Goal: Task Accomplishment & Management: Use online tool/utility

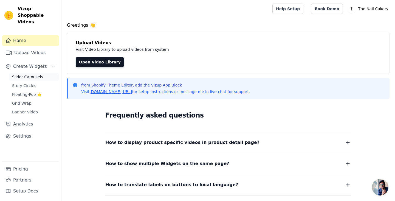
click at [30, 74] on span "Slider Carousels" at bounding box center [27, 76] width 31 height 5
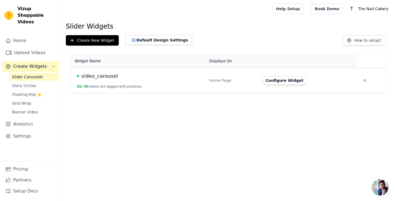
click at [103, 74] on span "video_carousel" at bounding box center [99, 76] width 37 height 8
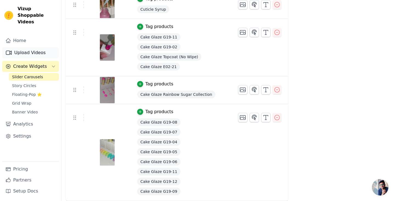
scroll to position [1050, 0]
click at [34, 47] on link "Upload Videos" at bounding box center [30, 52] width 57 height 11
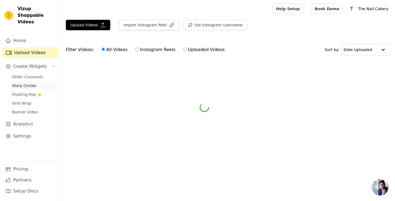
click at [29, 83] on span "Story Circles" at bounding box center [24, 85] width 24 height 5
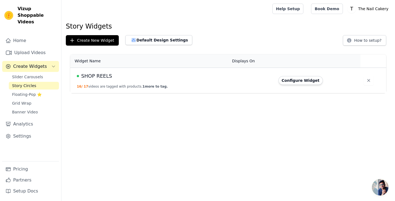
click at [92, 77] on span "SHOP REELS" at bounding box center [96, 76] width 31 height 8
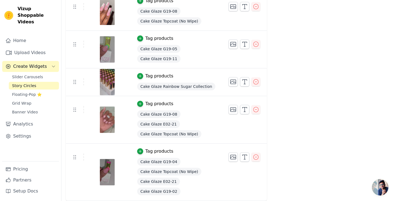
scroll to position [573, 0]
click at [28, 47] on link "Upload Videos" at bounding box center [30, 52] width 57 height 11
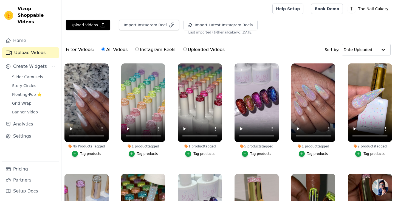
click at [135, 49] on input "Instagram Reels" at bounding box center [137, 49] width 4 height 4
radio input "true"
click at [156, 24] on button "Import Instagram Reel" at bounding box center [149, 25] width 60 height 10
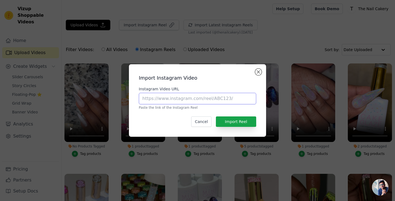
click at [152, 100] on input "Instagram Video URL" at bounding box center [197, 99] width 117 height 12
paste input "https://www.instagram.com/reel/C200CaCxJEO/?utm_source=ig_web_copy_link&igsh=Mz…"
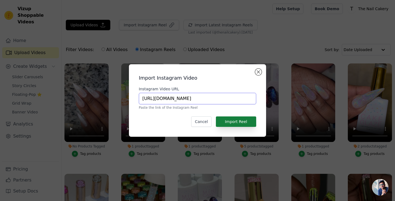
type input "https://www.instagram.com/reel/C200CaCxJEO/?utm_source=ig_web_copy_link&igsh=Mz…"
click at [237, 122] on button "Import Reel" at bounding box center [236, 121] width 40 height 10
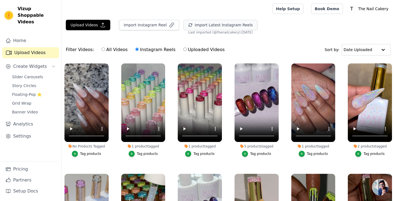
click at [228, 24] on button "Import Latest Instagram Reels" at bounding box center [221, 25] width 74 height 10
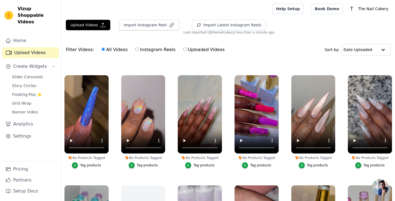
scroll to position [650, 0]
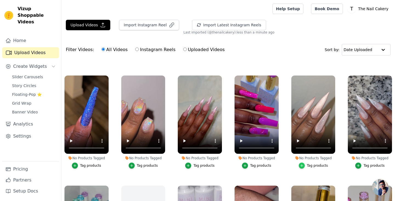
click at [301, 164] on icon "button" at bounding box center [302, 166] width 4 height 4
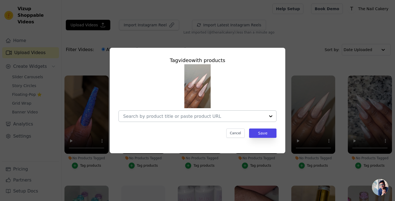
click at [269, 118] on div at bounding box center [270, 116] width 11 height 11
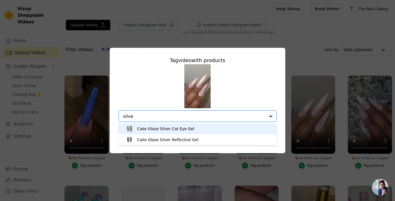
type input "silver"
click at [194, 130] on div "Cake Glaze Silver Cat Eye Gel" at bounding box center [197, 128] width 147 height 11
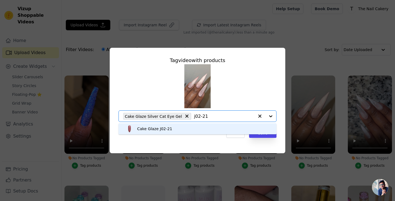
type input "j02-21"
click at [155, 121] on div "Cake Glaze Silver Cat Eye Gel" at bounding box center [188, 116] width 131 height 11
click at [157, 124] on div "Cake Glaze J02-21" at bounding box center [197, 128] width 147 height 11
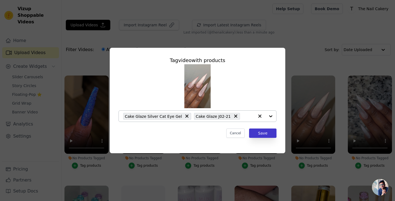
click at [267, 132] on button "Save" at bounding box center [262, 132] width 27 height 9
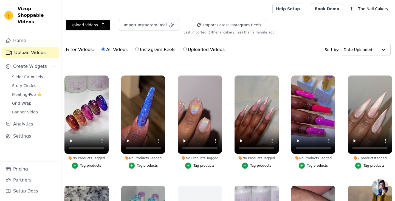
click at [316, 163] on div "Tag products" at bounding box center [317, 165] width 21 height 4
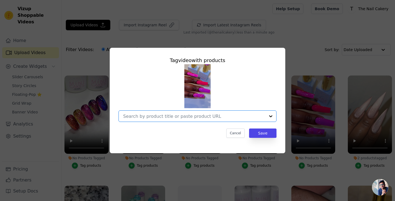
click at [203, 114] on input "No Products Tagged Tag video with products Option undefined, selected. Select i…" at bounding box center [194, 116] width 142 height 5
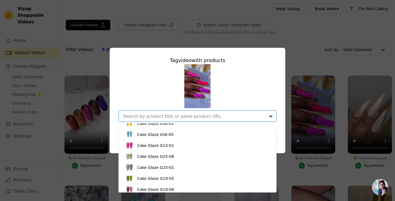
scroll to position [96, 0]
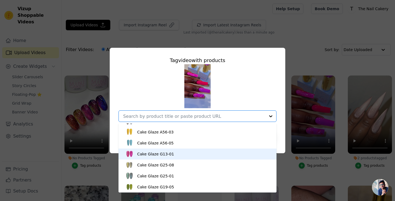
click at [169, 153] on div "Cake Glaze G13-01" at bounding box center [155, 153] width 37 height 5
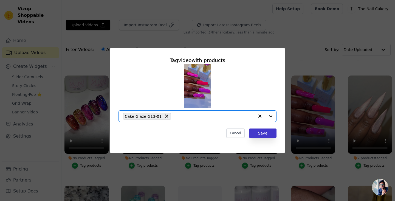
click at [271, 133] on button "Save" at bounding box center [262, 132] width 27 height 9
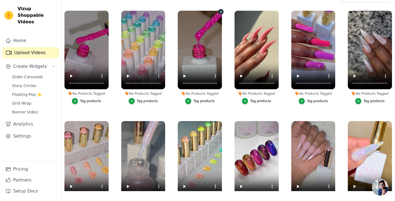
scroll to position [0, 0]
click at [200, 51] on video at bounding box center [200, 50] width 44 height 79
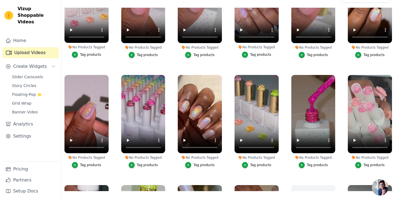
scroll to position [383, 0]
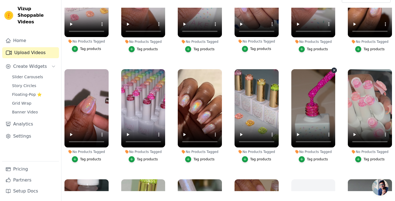
click at [314, 100] on video at bounding box center [314, 108] width 44 height 79
click at [301, 157] on icon "button" at bounding box center [302, 159] width 4 height 4
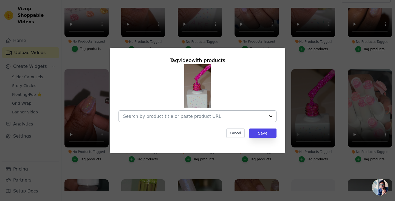
click at [270, 116] on div at bounding box center [270, 116] width 11 height 11
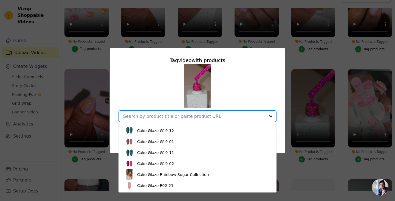
scroll to position [224, 0]
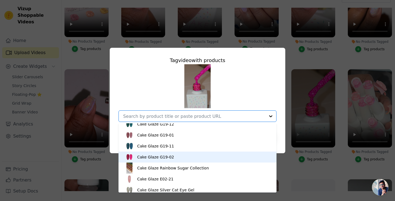
click at [157, 156] on div "Cake Glaze G19-02" at bounding box center [155, 156] width 37 height 5
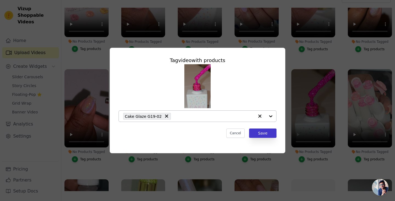
click at [254, 135] on button "Save" at bounding box center [262, 132] width 27 height 9
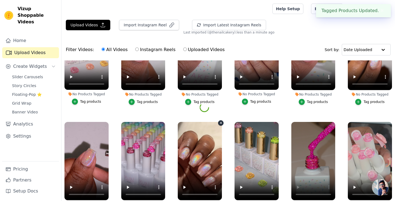
scroll to position [53, 0]
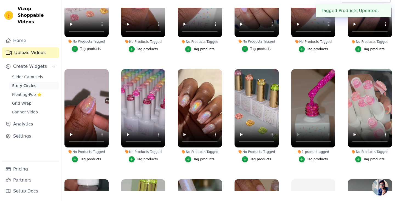
click at [27, 82] on link "Story Circles" at bounding box center [34, 86] width 50 height 8
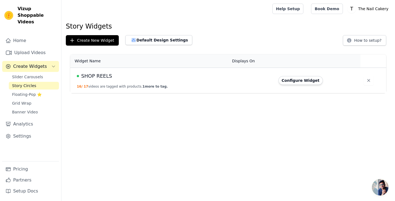
click at [105, 75] on span "SHOP REELS" at bounding box center [96, 76] width 31 height 8
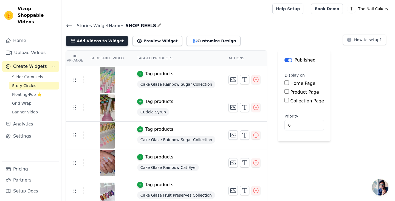
click at [112, 41] on button "Add Videos to Widget" at bounding box center [97, 41] width 62 height 10
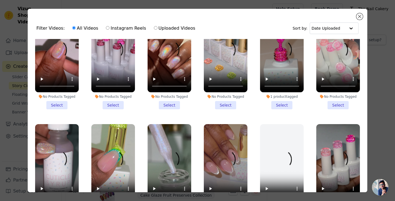
scroll to position [468, 0]
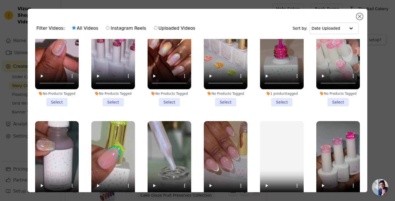
click at [287, 98] on li "1 product tagged Select" at bounding box center [282, 59] width 44 height 95
click at [0, 0] on input "1 product tagged Select" at bounding box center [0, 0] width 0 height 0
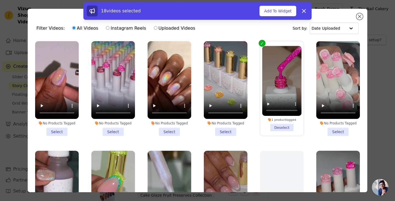
scroll to position [437, 0]
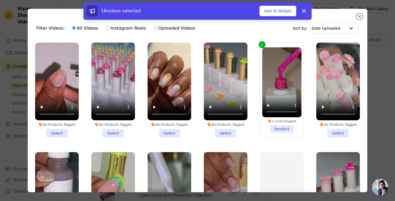
click at [170, 83] on video at bounding box center [170, 82] width 44 height 78
click at [57, 131] on li "No Products Tagged Select" at bounding box center [57, 90] width 44 height 95
click at [0, 0] on input "No Products Tagged Select" at bounding box center [0, 0] width 0 height 0
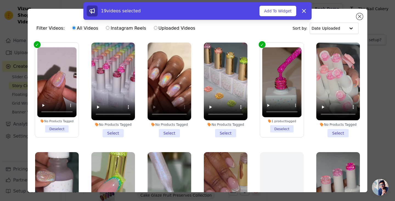
click at [58, 76] on video at bounding box center [56, 82] width 39 height 70
click at [153, 110] on video at bounding box center [170, 82] width 44 height 78
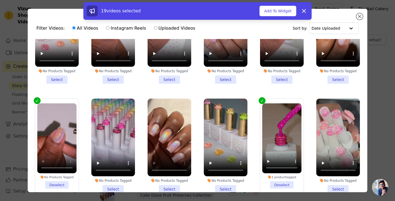
scroll to position [415, 0]
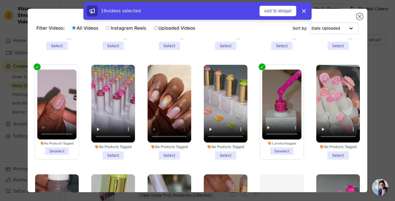
click at [46, 131] on video at bounding box center [56, 104] width 39 height 70
click at [45, 129] on video at bounding box center [56, 104] width 39 height 70
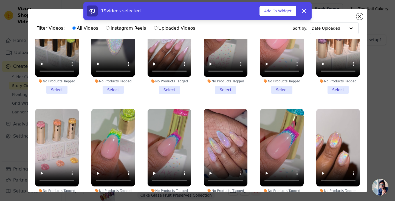
scroll to position [262, 0]
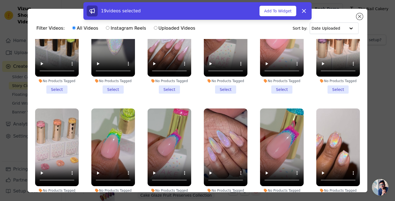
click at [337, 146] on video at bounding box center [339, 147] width 44 height 78
click at [322, 176] on video at bounding box center [339, 147] width 44 height 78
click at [323, 179] on video at bounding box center [339, 147] width 44 height 78
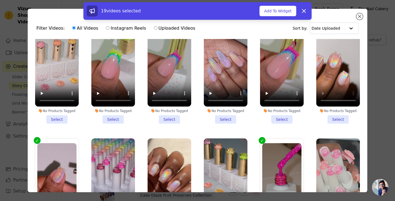
scroll to position [342, 0]
click at [323, 95] on video at bounding box center [339, 68] width 44 height 78
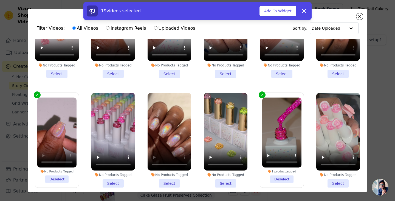
scroll to position [396, 0]
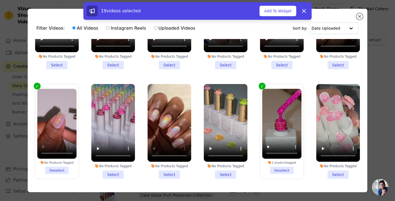
click at [46, 149] on video at bounding box center [56, 124] width 39 height 70
click at [45, 91] on video at bounding box center [56, 124] width 39 height 70
click at [43, 151] on video at bounding box center [56, 124] width 39 height 70
click at [329, 171] on li "No Products Tagged Select" at bounding box center [339, 131] width 44 height 95
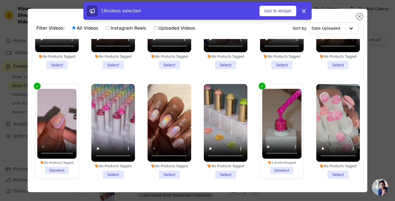
click at [0, 0] on input "No Products Tagged Select" at bounding box center [0, 0] width 0 height 0
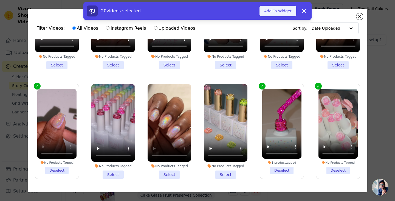
click at [277, 10] on button "Add To Widget" at bounding box center [278, 11] width 37 height 10
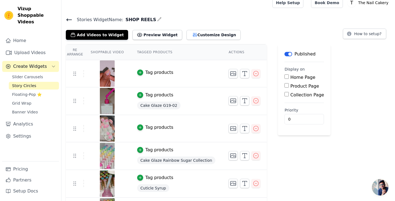
scroll to position [6, 0]
click at [140, 73] on icon "button" at bounding box center [140, 72] width 2 height 2
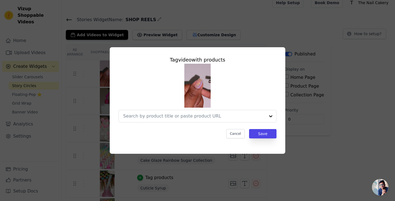
scroll to position [0, 0]
click at [197, 112] on div at bounding box center [194, 116] width 142 height 12
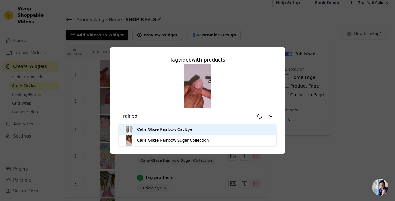
type input "rainbow"
click at [187, 132] on div "Cake Glaze Rainbow Cat Eye" at bounding box center [164, 129] width 55 height 5
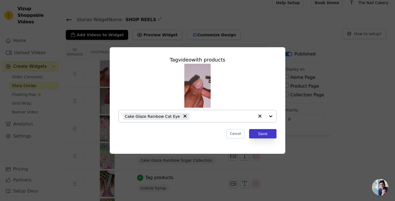
click at [263, 135] on button "Save" at bounding box center [262, 133] width 27 height 9
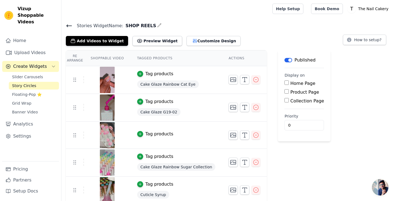
click at [157, 135] on div "Tag products" at bounding box center [159, 134] width 28 height 7
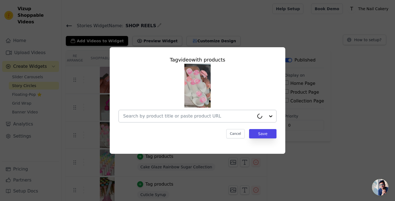
click at [169, 116] on input "text" at bounding box center [188, 116] width 131 height 7
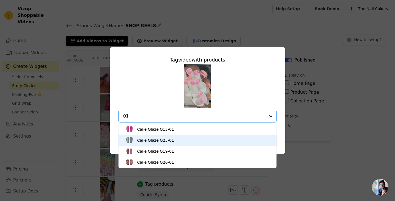
type input "0"
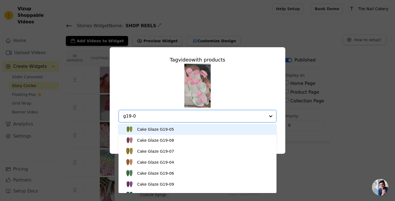
type input "g19-01"
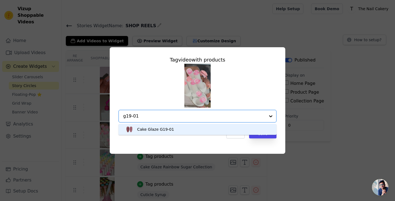
click at [167, 132] on div "Cake Glaze G19-01" at bounding box center [155, 129] width 37 height 5
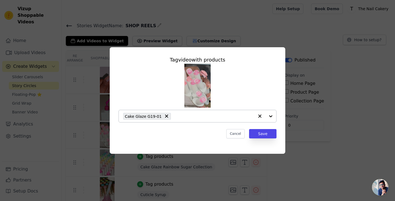
click at [160, 117] on div "Cake Glaze G19-01" at bounding box center [147, 116] width 48 height 7
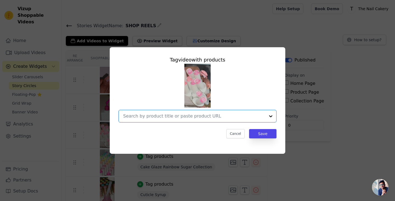
click at [163, 115] on input "text" at bounding box center [194, 116] width 142 height 7
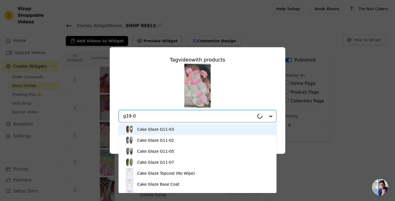
type input "g19-08"
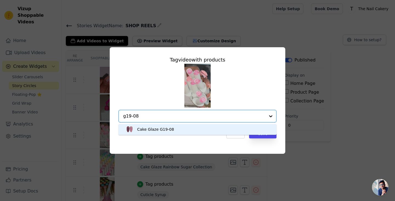
click at [161, 132] on div "Cake Glaze G19-08" at bounding box center [155, 129] width 37 height 5
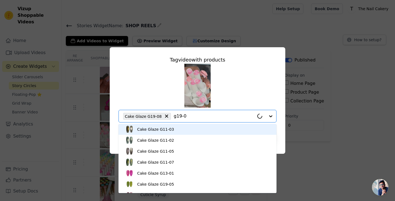
type input "g19-01"
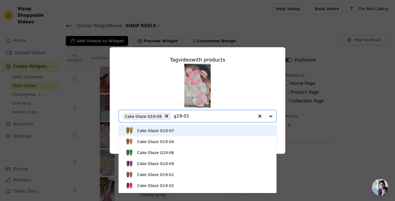
scroll to position [71, 0]
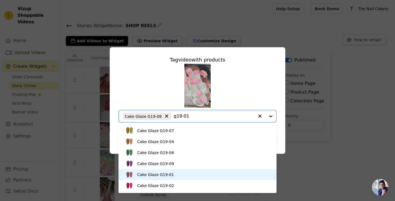
click at [169, 172] on div "Cake Glaze G19-01" at bounding box center [155, 174] width 37 height 5
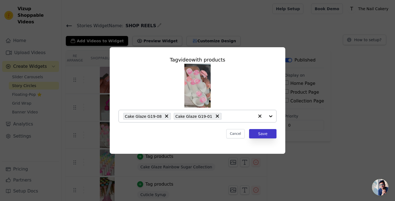
click at [262, 131] on button "Save" at bounding box center [262, 133] width 27 height 9
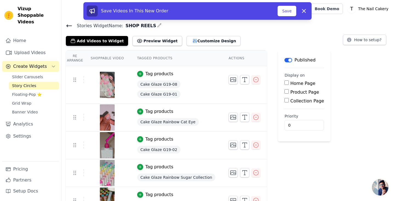
scroll to position [0, 0]
click at [287, 10] on button "Save" at bounding box center [287, 11] width 19 height 10
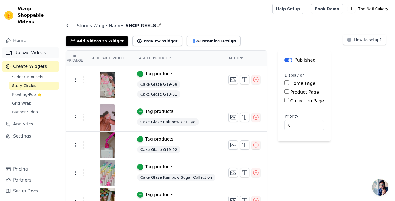
click at [33, 47] on link "Upload Videos" at bounding box center [30, 52] width 57 height 11
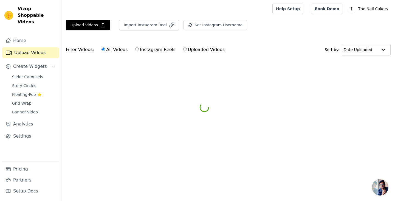
click at [135, 49] on input "Instagram Reels" at bounding box center [137, 49] width 4 height 4
radio input "true"
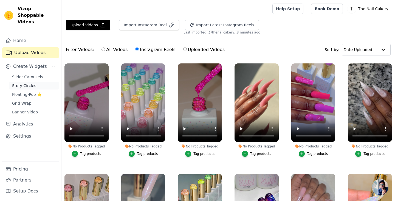
click at [21, 83] on span "Story Circles" at bounding box center [24, 85] width 24 height 5
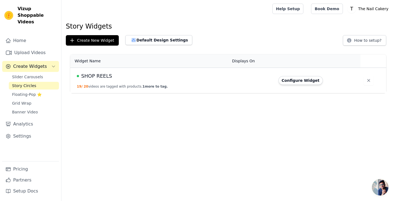
click at [91, 75] on span "SHOP REELS" at bounding box center [96, 76] width 31 height 8
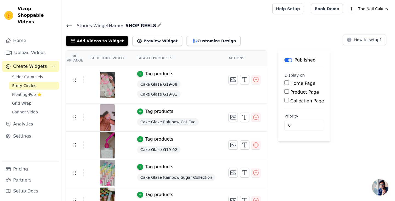
click at [105, 117] on img at bounding box center [107, 117] width 15 height 26
click at [105, 121] on img at bounding box center [107, 117] width 15 height 26
click at [102, 117] on img at bounding box center [107, 117] width 15 height 26
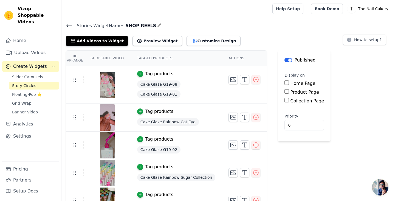
click at [102, 117] on img at bounding box center [107, 117] width 15 height 26
click at [125, 118] on div at bounding box center [107, 117] width 46 height 26
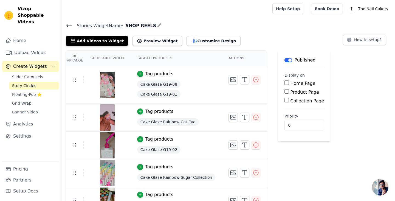
click at [108, 120] on img at bounding box center [107, 117] width 15 height 26
click at [124, 116] on div at bounding box center [107, 117] width 46 height 26
click at [155, 42] on button "Preview Widget" at bounding box center [157, 41] width 49 height 10
click at [193, 43] on icon "button" at bounding box center [195, 41] width 4 height 4
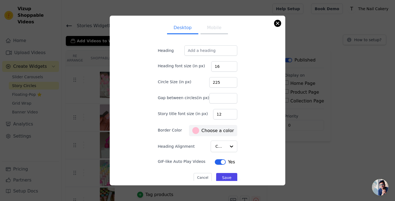
click at [277, 24] on button "Close modal" at bounding box center [278, 23] width 7 height 7
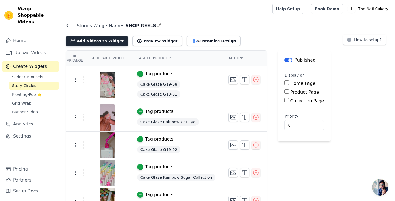
click at [88, 40] on button "Add Videos to Widget" at bounding box center [97, 41] width 62 height 10
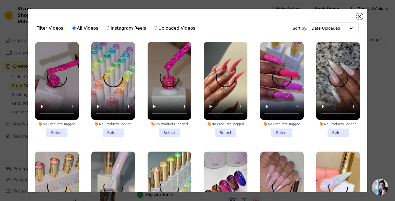
scroll to position [444, 0]
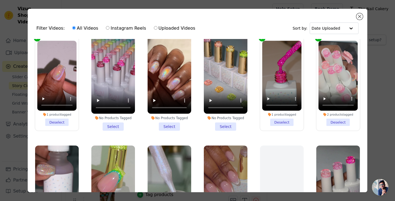
click at [63, 121] on li "1 product tagged Deselect" at bounding box center [56, 83] width 39 height 85
click at [0, 0] on input "1 product tagged Deselect" at bounding box center [0, 0] width 0 height 0
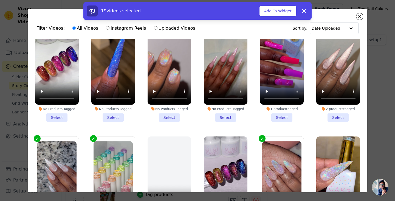
scroll to position [606, 0]
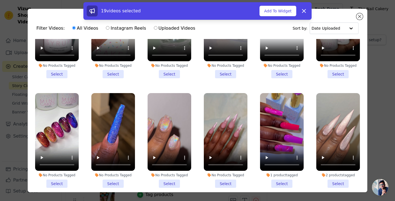
click at [111, 128] on video at bounding box center [113, 132] width 44 height 78
click at [99, 159] on video at bounding box center [113, 132] width 44 height 78
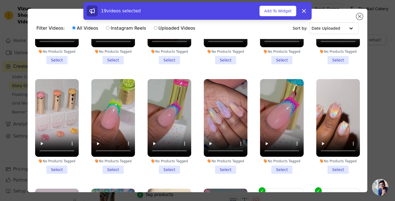
scroll to position [0, 0]
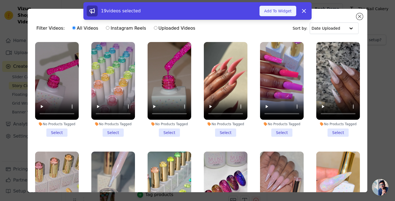
click at [270, 13] on button "Add To Widget" at bounding box center [278, 11] width 37 height 10
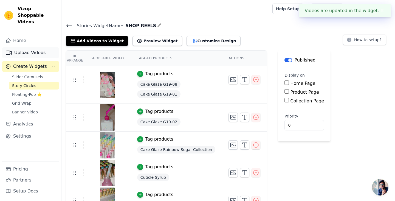
click at [46, 47] on link "Upload Videos" at bounding box center [30, 52] width 57 height 11
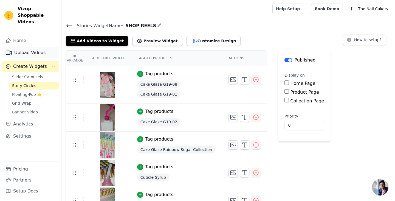
click at [44, 49] on link "Upload Videos" at bounding box center [30, 52] width 57 height 11
click at [0, 49] on nav "Home Upload Videos Create Widgets Slider Carousels Story Circles Floating-Pop ⭐…" at bounding box center [30, 118] width 61 height 166
click at [12, 49] on icon "Sidebar" at bounding box center [8, 52] width 7 height 7
click at [100, 5] on div at bounding box center [166, 9] width 200 height 18
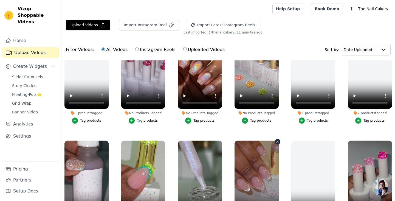
scroll to position [449, 0]
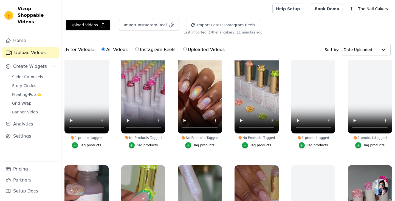
click at [84, 89] on video at bounding box center [87, 94] width 44 height 79
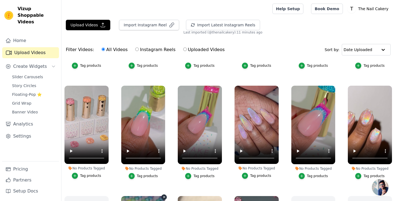
scroll to position [311, 0]
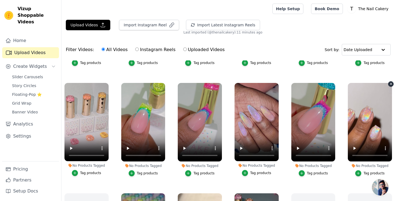
click at [368, 122] on video at bounding box center [370, 122] width 44 height 79
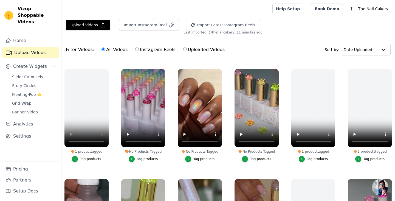
scroll to position [437, 0]
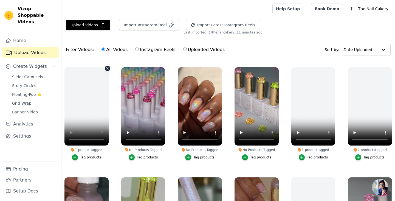
click at [71, 138] on video at bounding box center [87, 106] width 44 height 79
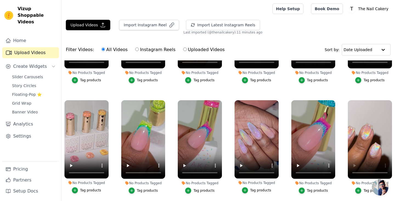
scroll to position [301, 0]
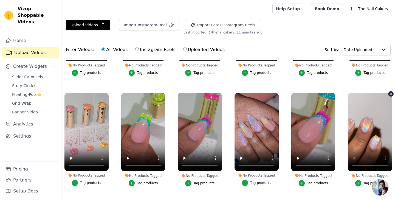
click at [365, 131] on video at bounding box center [370, 132] width 44 height 79
click at [355, 100] on video at bounding box center [370, 132] width 44 height 79
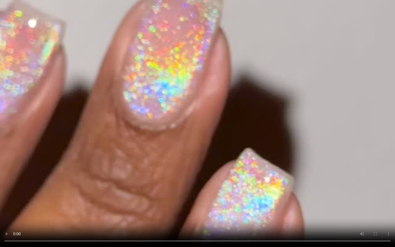
click at [197, 201] on video at bounding box center [197, 123] width 395 height 247
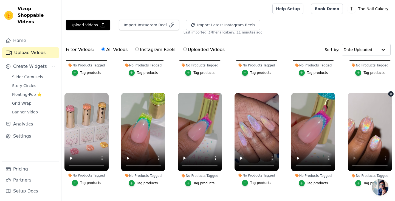
click at [359, 100] on video at bounding box center [370, 132] width 44 height 79
click at [353, 99] on video at bounding box center [370, 132] width 44 height 79
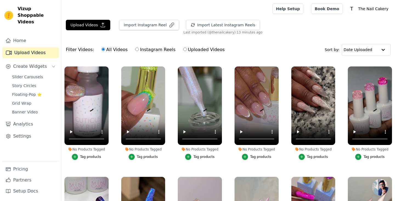
scroll to position [550, 0]
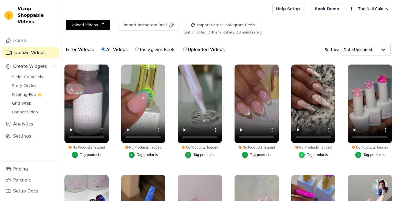
click at [300, 153] on icon "button" at bounding box center [302, 155] width 4 height 4
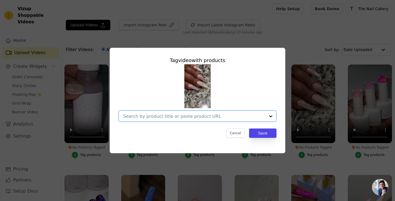
click at [150, 114] on input "No Products Tagged Tag video with products Option undefined, selected. Select i…" at bounding box center [194, 116] width 142 height 5
type input "si"
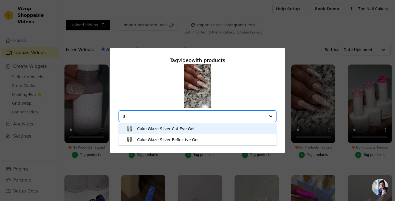
click at [133, 123] on img at bounding box center [129, 128] width 11 height 11
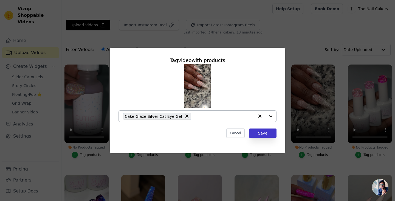
click at [263, 135] on button "Save" at bounding box center [262, 132] width 27 height 9
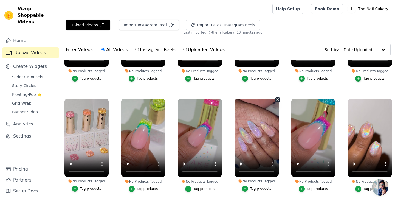
scroll to position [319, 0]
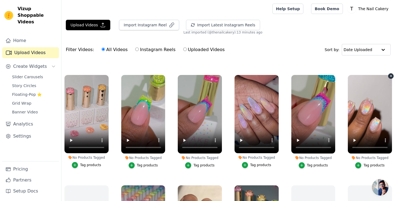
click at [367, 112] on video at bounding box center [370, 114] width 44 height 79
click at [353, 145] on video at bounding box center [370, 114] width 44 height 79
click at [353, 142] on video at bounding box center [370, 114] width 44 height 79
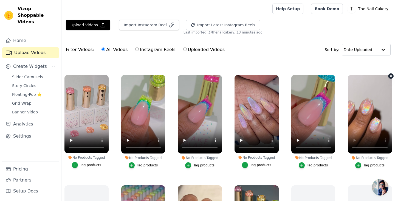
click at [352, 146] on video at bounding box center [370, 114] width 44 height 79
click at [345, 161] on div "No Products Tagged Tag products" at bounding box center [370, 123] width 50 height 102
click at [354, 144] on video at bounding box center [370, 114] width 44 height 79
click at [354, 145] on video at bounding box center [370, 114] width 44 height 79
click at [357, 163] on icon "button" at bounding box center [359, 165] width 4 height 4
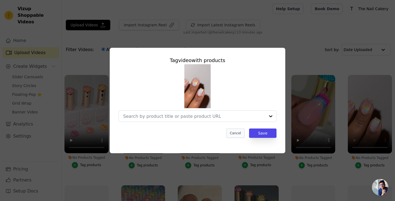
click at [242, 134] on button "Cancel" at bounding box center [235, 132] width 18 height 9
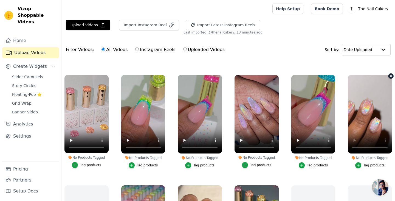
click at [353, 145] on video at bounding box center [370, 114] width 44 height 79
click at [354, 78] on video at bounding box center [370, 114] width 44 height 79
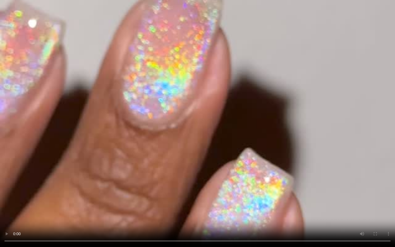
click at [198, 201] on video at bounding box center [197, 123] width 395 height 247
click at [152, 201] on video at bounding box center [197, 123] width 395 height 247
click at [167, 201] on video at bounding box center [197, 123] width 395 height 247
click at [196, 201] on video at bounding box center [197, 123] width 395 height 247
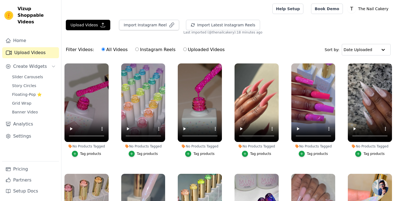
scroll to position [414, 0]
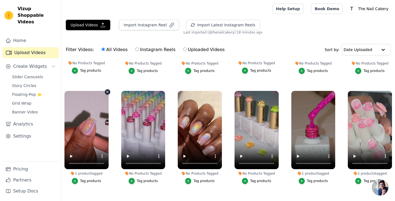
click at [84, 127] on video at bounding box center [87, 130] width 44 height 79
click at [72, 161] on video at bounding box center [87, 130] width 44 height 79
click at [37, 82] on link "Story Circles" at bounding box center [34, 86] width 50 height 8
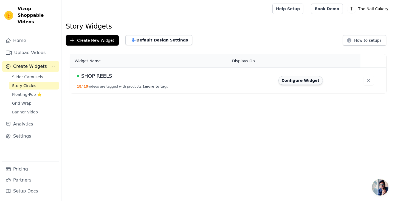
click at [300, 82] on button "Configure Widget" at bounding box center [301, 80] width 44 height 9
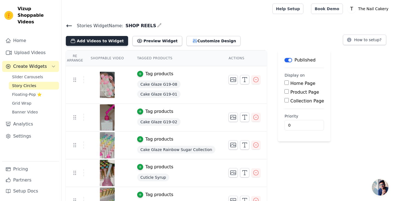
click at [91, 40] on button "Add Videos to Widget" at bounding box center [97, 41] width 62 height 10
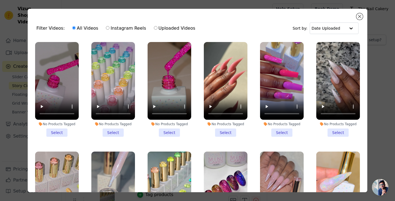
scroll to position [573, 0]
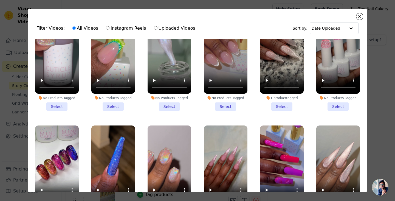
click at [285, 99] on li "1 product tagged Select" at bounding box center [282, 63] width 44 height 95
click at [0, 0] on input "1 product tagged Select" at bounding box center [0, 0] width 0 height 0
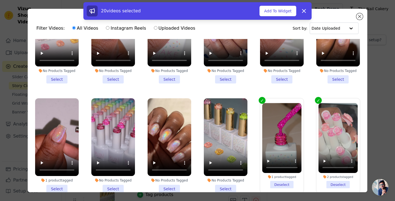
scroll to position [382, 0]
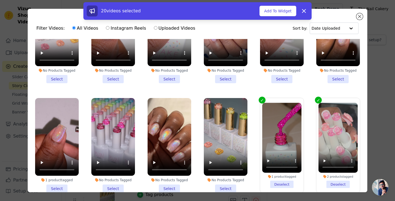
click at [63, 183] on li "1 product tagged Select" at bounding box center [57, 145] width 44 height 95
click at [0, 0] on input "1 product tagged Select" at bounding box center [0, 0] width 0 height 0
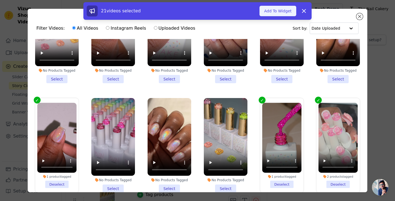
click at [274, 12] on button "Add To Widget" at bounding box center [278, 11] width 37 height 10
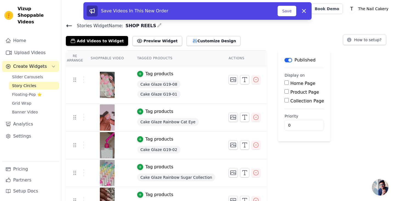
scroll to position [0, 0]
click at [285, 11] on button "Save" at bounding box center [287, 11] width 19 height 10
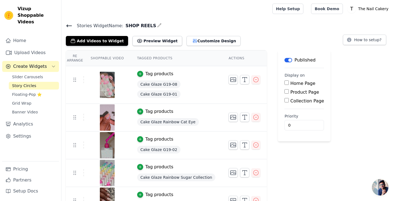
click at [285, 92] on input "Product Page" at bounding box center [287, 91] width 4 height 4
checkbox input "true"
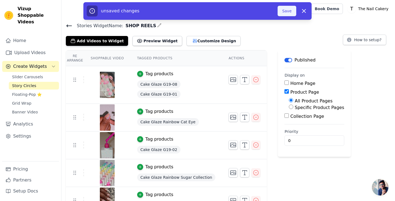
click at [288, 12] on button "Save" at bounding box center [287, 11] width 19 height 10
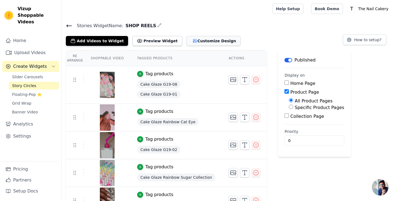
click at [222, 38] on button "Customize Design" at bounding box center [214, 41] width 54 height 10
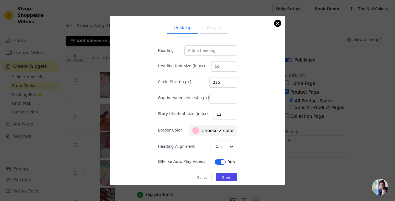
click at [277, 23] on button "Close modal" at bounding box center [278, 23] width 7 height 7
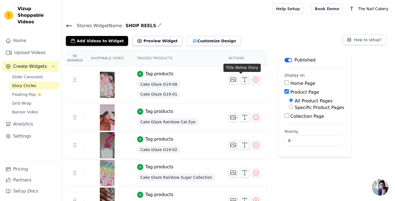
click at [243, 82] on icon "button" at bounding box center [245, 79] width 7 height 7
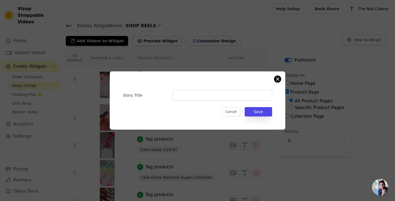
click at [277, 80] on button "Close modal" at bounding box center [278, 79] width 7 height 7
